Goal: Use online tool/utility: Utilize a website feature to perform a specific function

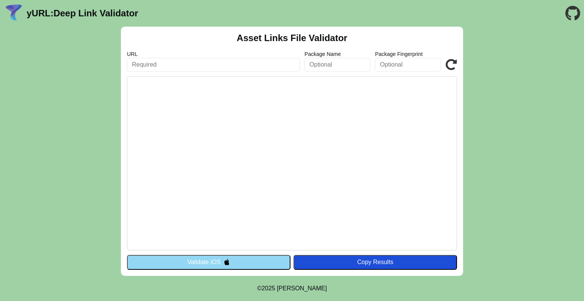
click at [179, 70] on input "text" at bounding box center [213, 65] width 173 height 14
paste input "[URL][DOMAIN_NAME]"
type input "[URL][DOMAIN_NAME]"
click at [311, 62] on input "text" at bounding box center [338, 65] width 66 height 14
paste input "[DOMAIN_NAME]_beta"
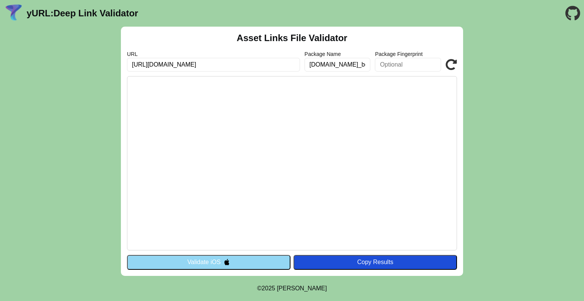
scroll to position [0, 41]
type input "[DOMAIN_NAME]_beta"
click at [386, 69] on input "text" at bounding box center [408, 65] width 66 height 14
paste input "09:1A:EE:E6:7F:0D:EF:25:3A:57:37:CA:71:C2:A3:58:26:E0:11:7D:9F:A9:58:70:99:24:E…"
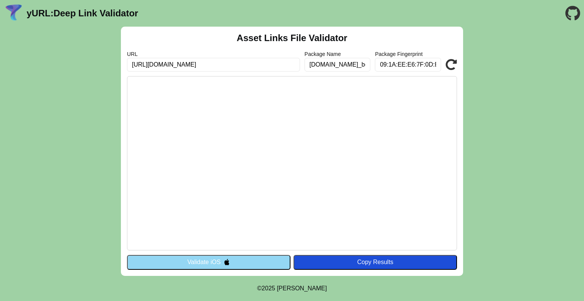
scroll to position [0, 227]
type input "09:1A:EE:E6:7F:0D:EF:25:3A:57:37:CA:71:C2:A3:58:26:E0:11:7D:9F:A9:58:70:99:24:E…"
click at [454, 66] on icon at bounding box center [451, 64] width 11 height 11
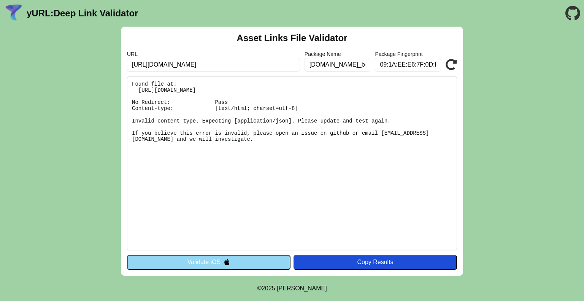
drag, startPoint x: 133, startPoint y: 111, endPoint x: 235, endPoint y: 148, distance: 108.9
click at [235, 148] on pre "Found file at: [URL][DOMAIN_NAME] No Redirect: Pass Content-type: [text/html; c…" at bounding box center [292, 163] width 330 height 174
click at [287, 158] on pre "Found file at: [URL][DOMAIN_NAME] No Redirect: Pass Content-type: [text/html; c…" at bounding box center [292, 163] width 330 height 174
drag, startPoint x: 275, startPoint y: 120, endPoint x: 229, endPoint y: 119, distance: 46.0
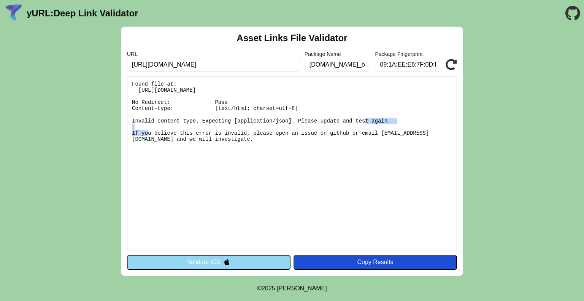
click at [229, 119] on pre "Found file at: [URL][DOMAIN_NAME] No Redirect: Pass Content-type: [text/html; c…" at bounding box center [292, 163] width 330 height 174
